Goal: Navigation & Orientation: Find specific page/section

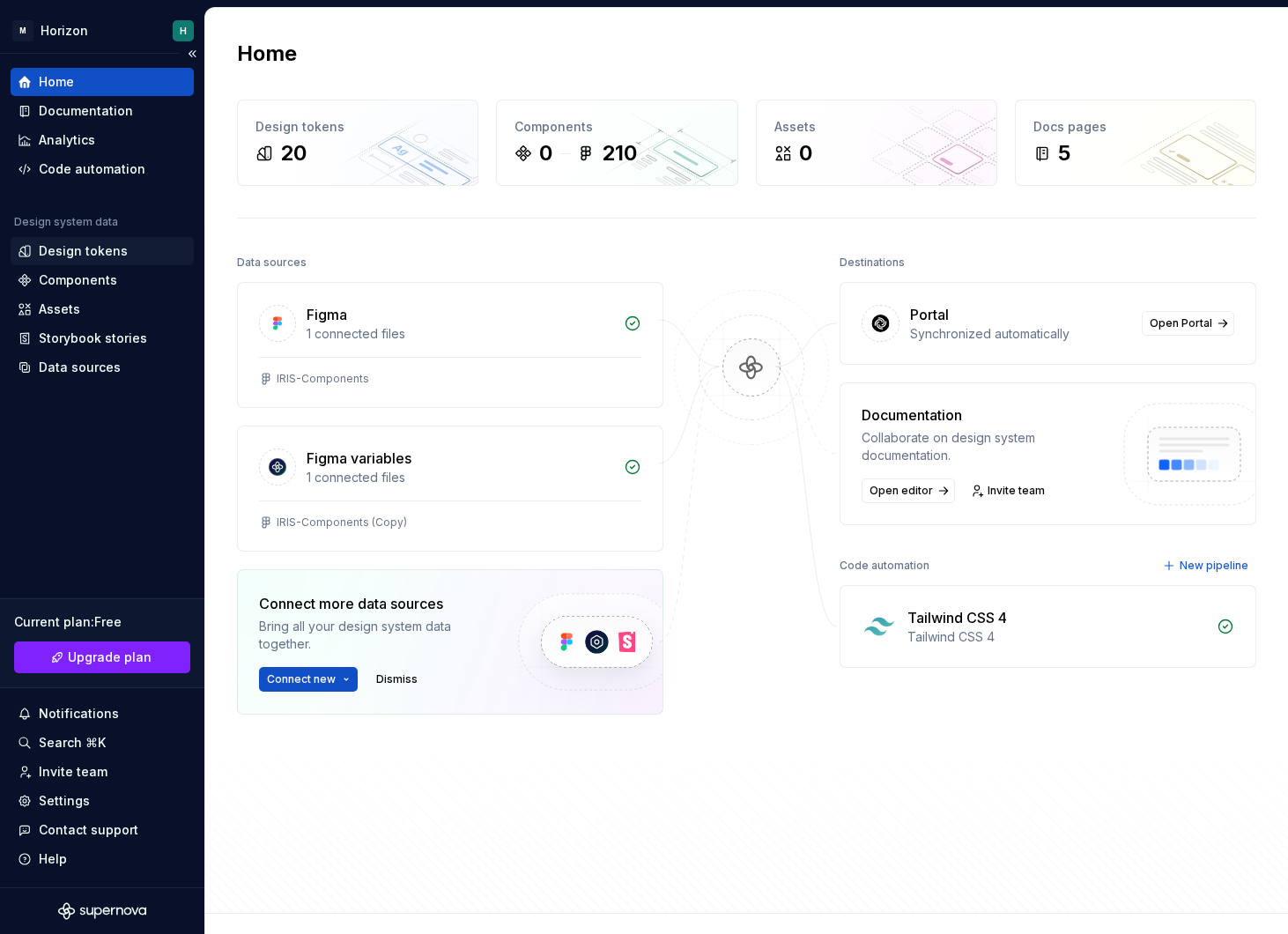
click at [73, 251] on div "Design tokens" at bounding box center [83, 252] width 89 height 18
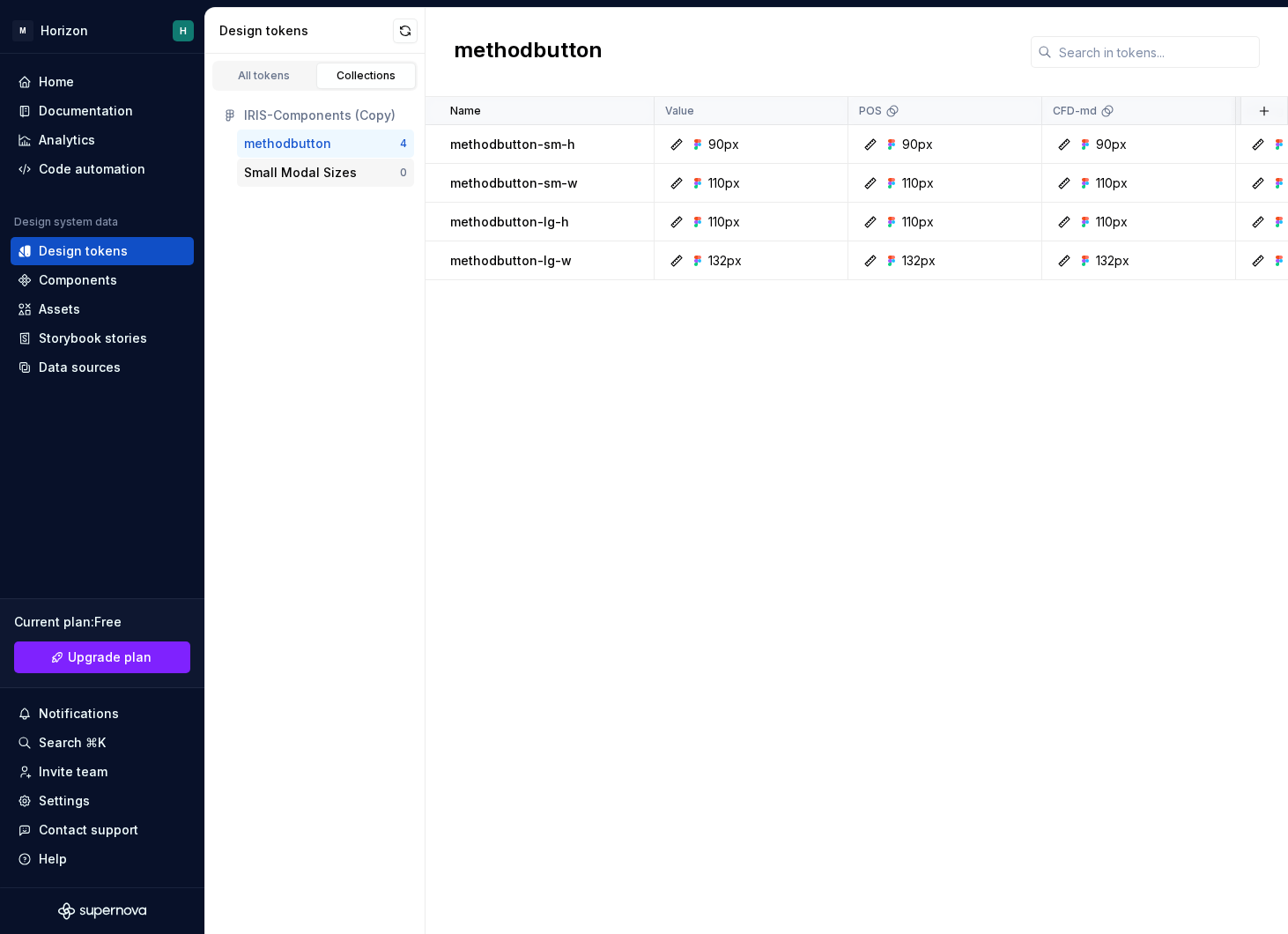
click at [332, 183] on div "Small Modal Sizes 0" at bounding box center [325, 172] width 177 height 28
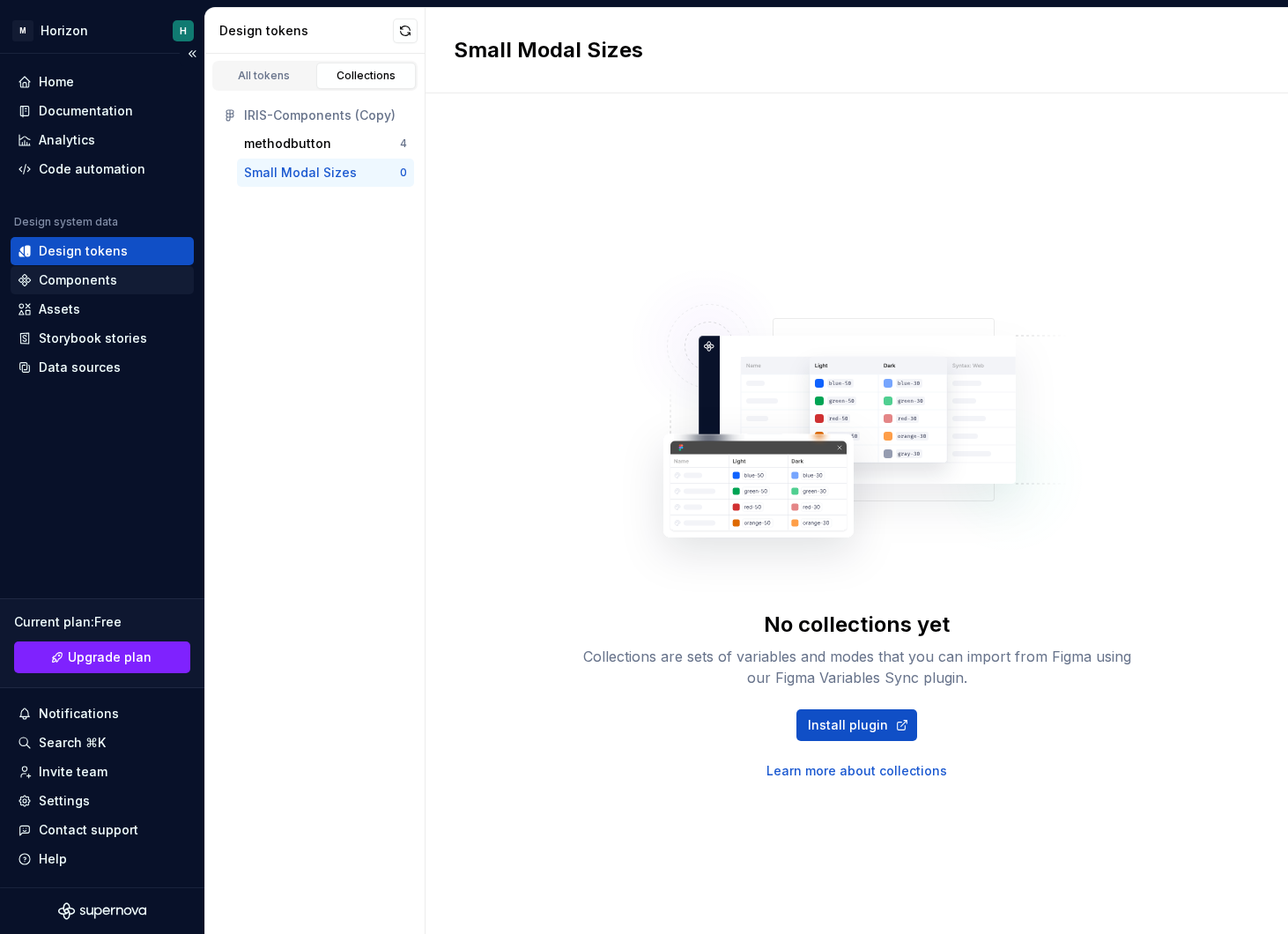
click at [119, 278] on div "Components" at bounding box center [102, 280] width 169 height 18
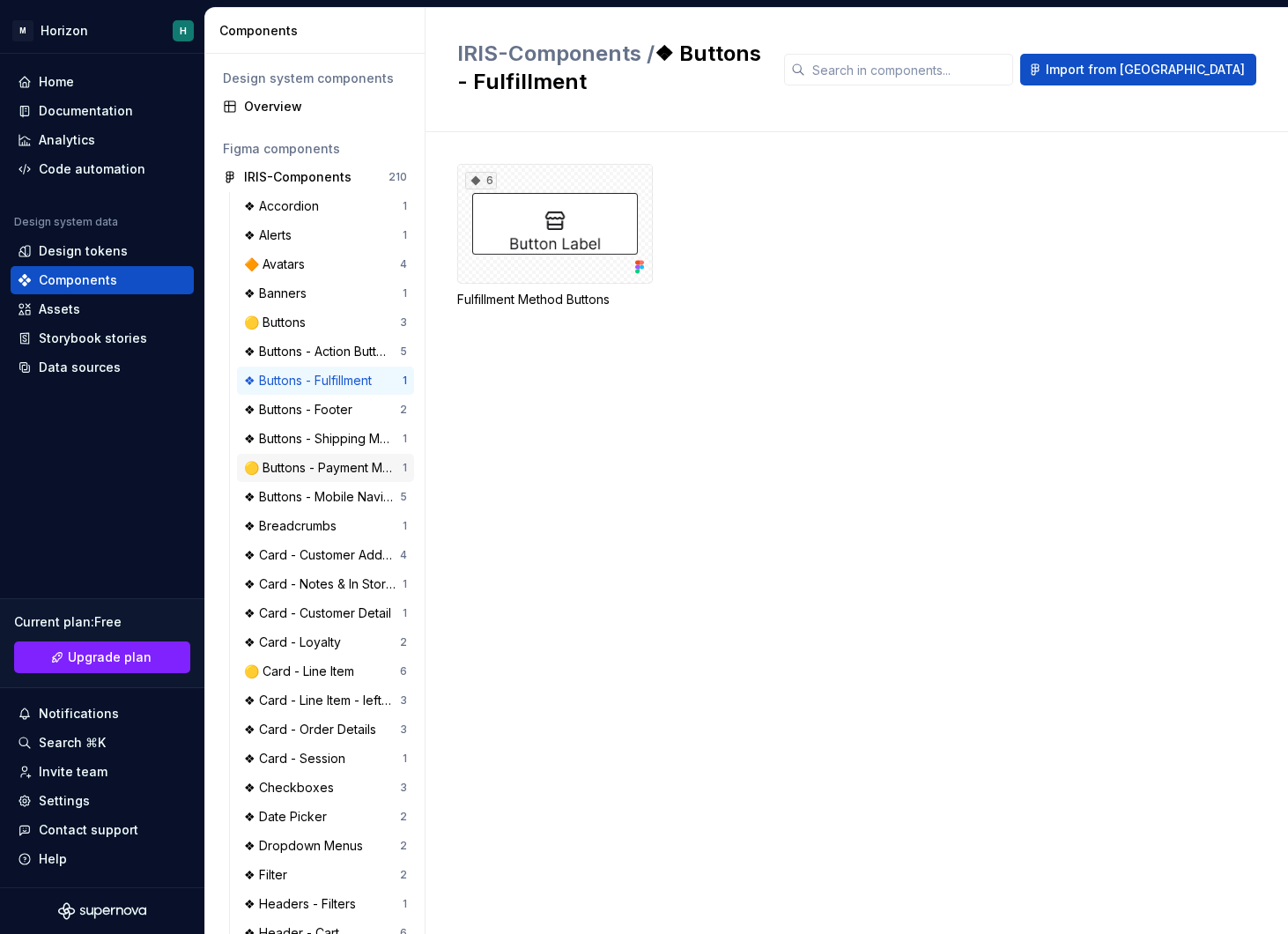
click at [292, 471] on div "🟡 Buttons - Payment Method" at bounding box center [323, 468] width 159 height 18
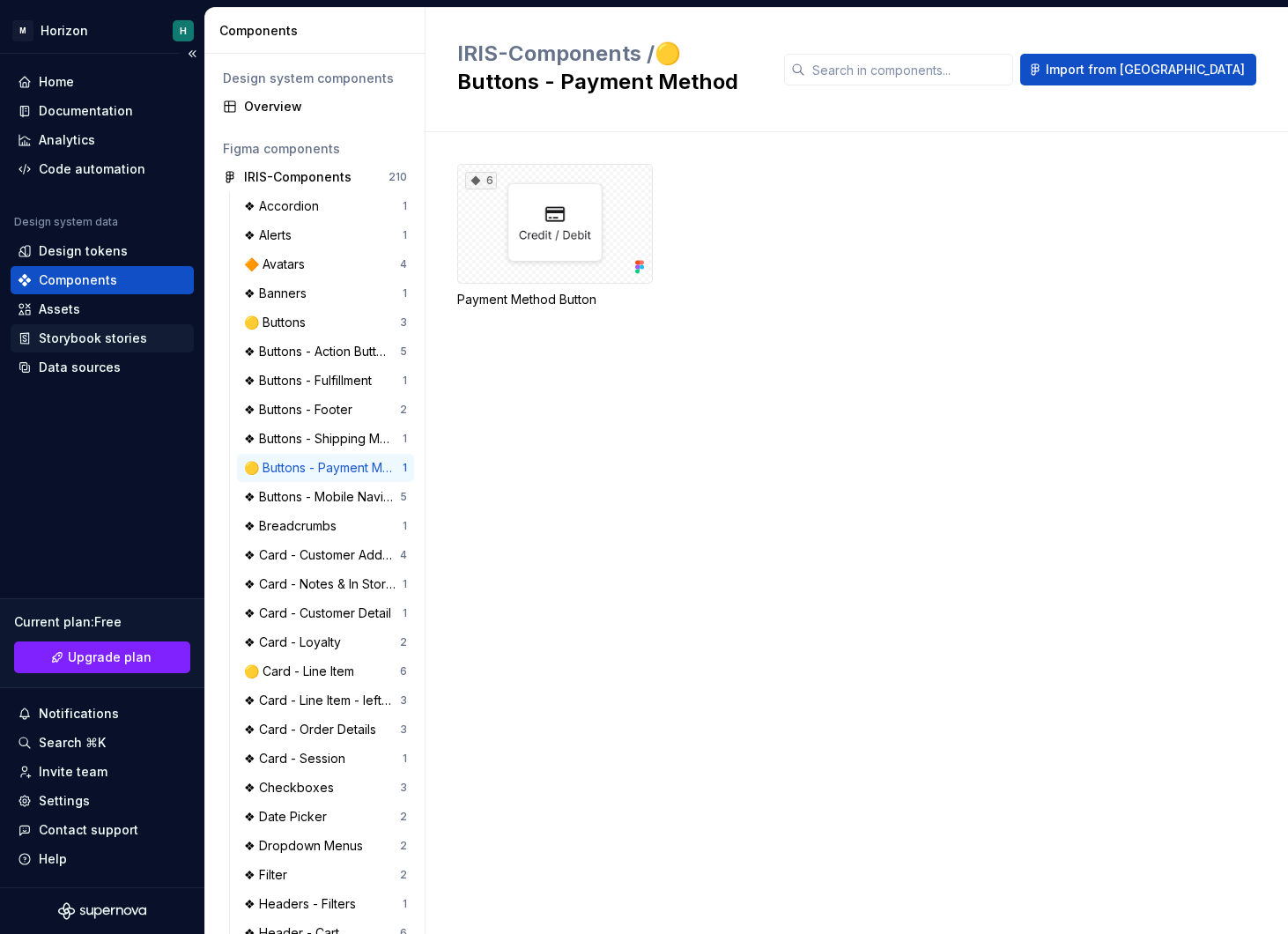
click at [107, 332] on div "Storybook stories" at bounding box center [93, 339] width 109 height 18
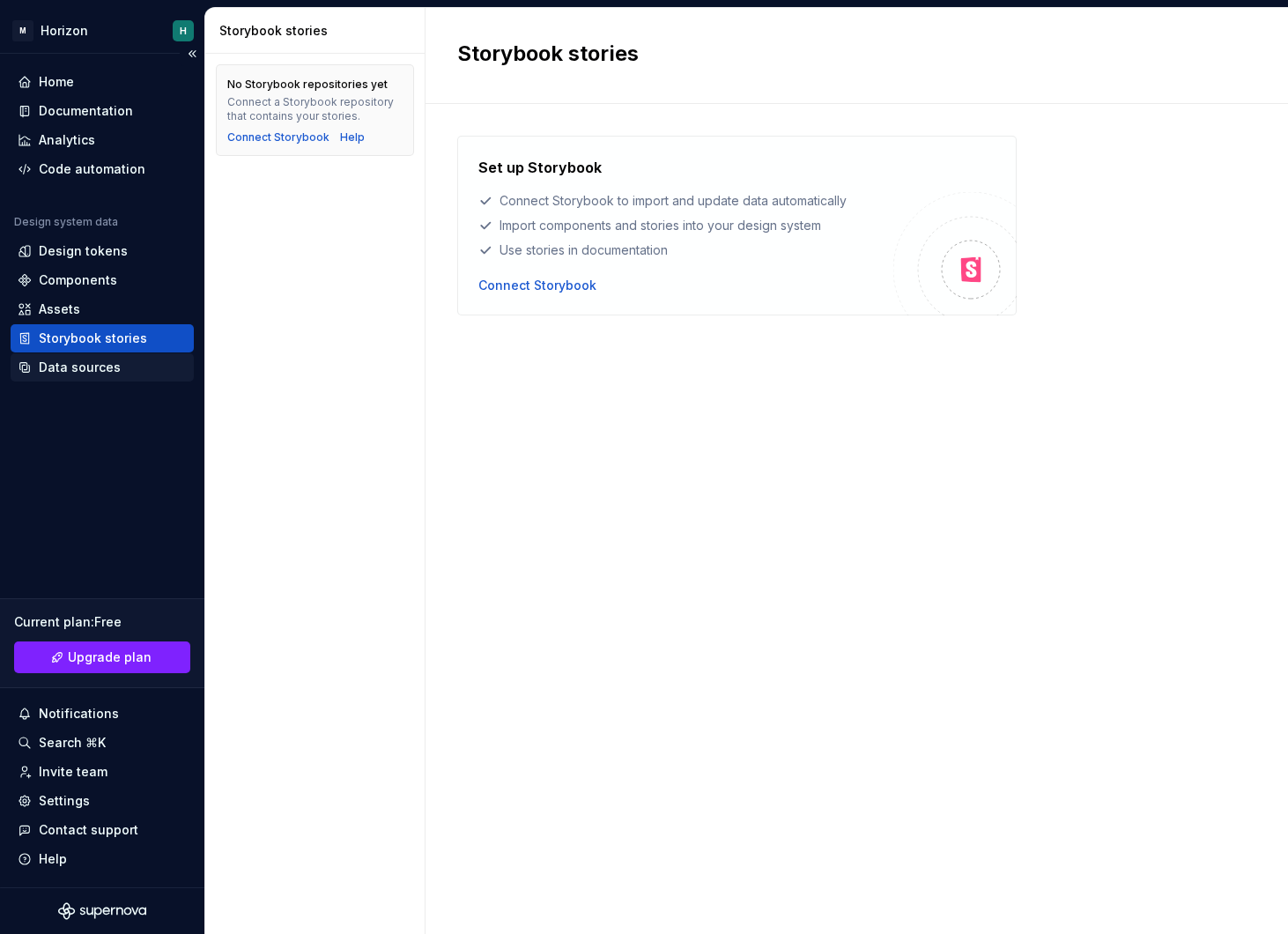
click at [141, 367] on div "Data sources" at bounding box center [102, 367] width 169 height 18
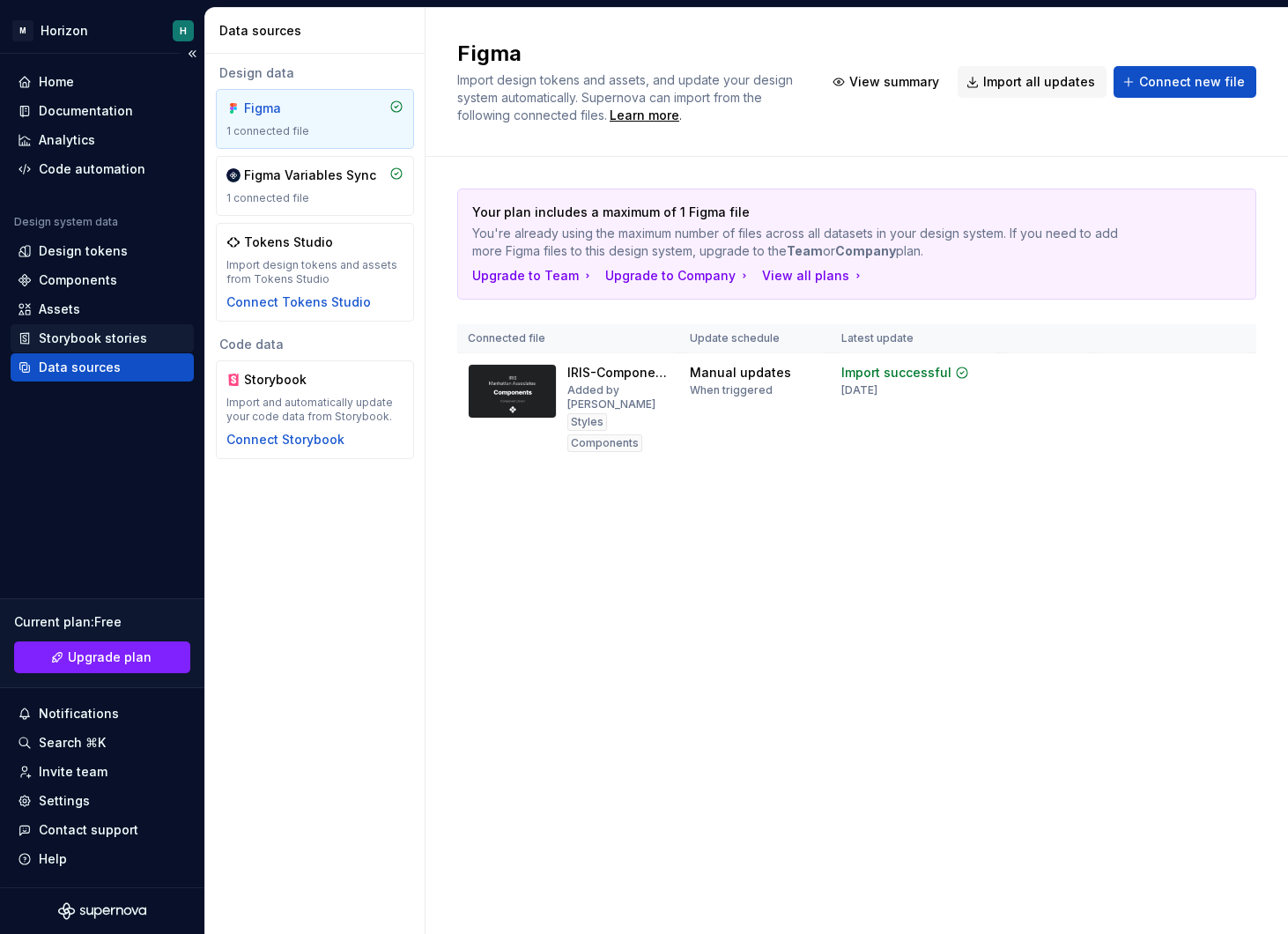
click at [140, 330] on div "Storybook stories" at bounding box center [93, 339] width 109 height 18
